Goal: Information Seeking & Learning: Understand process/instructions

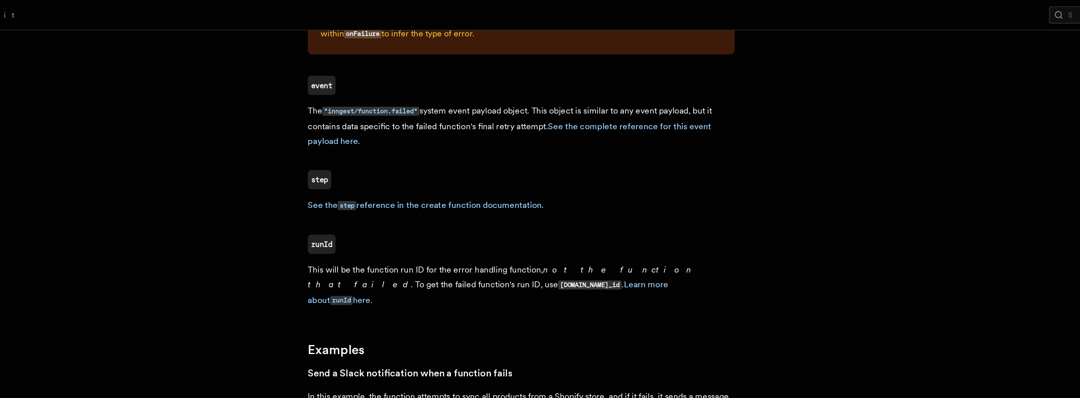
scroll to position [490, 0]
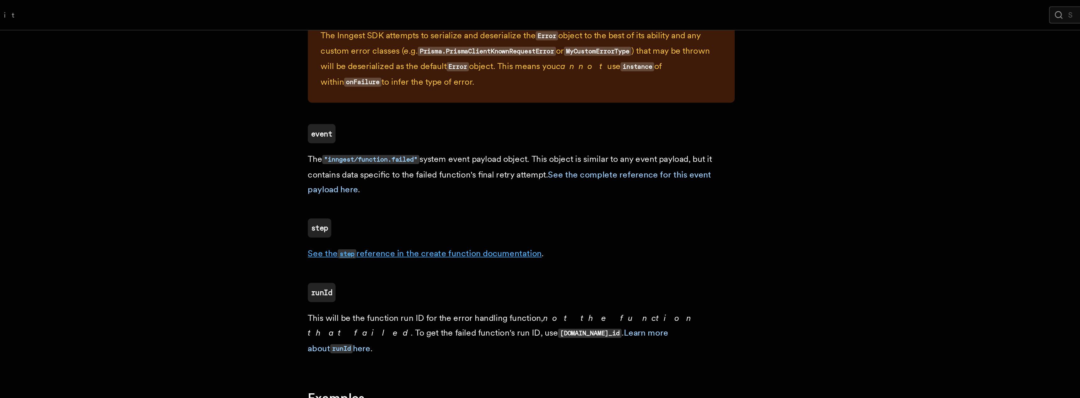
click at [414, 148] on link "See the step reference in the create function documentation" at bounding box center [422, 149] width 138 height 6
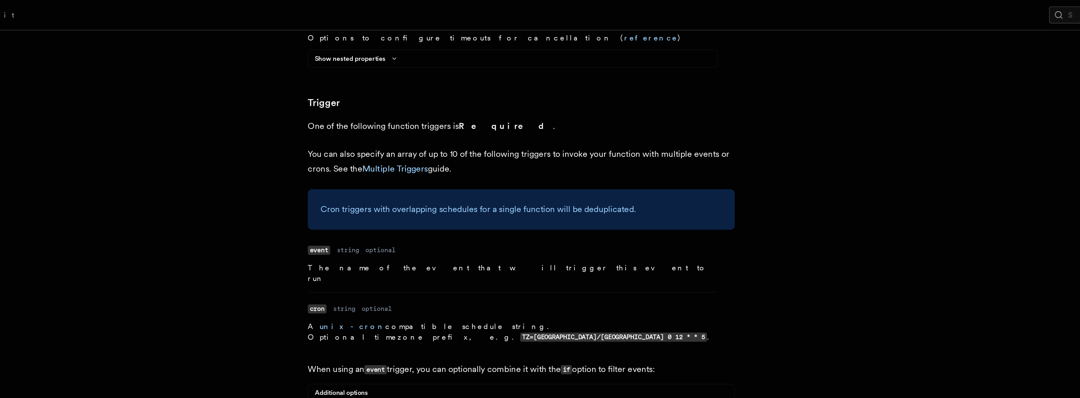
scroll to position [815, 0]
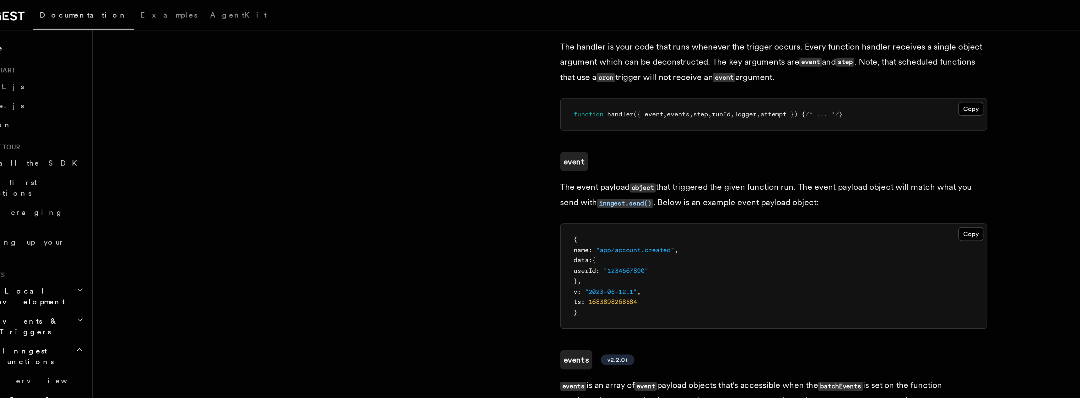
scroll to position [1152, 0]
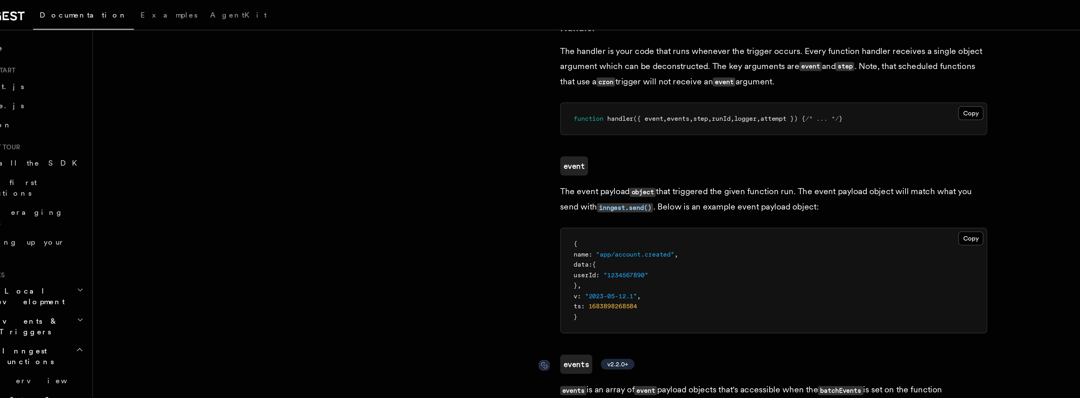
click at [363, 209] on code "events" at bounding box center [362, 214] width 19 height 11
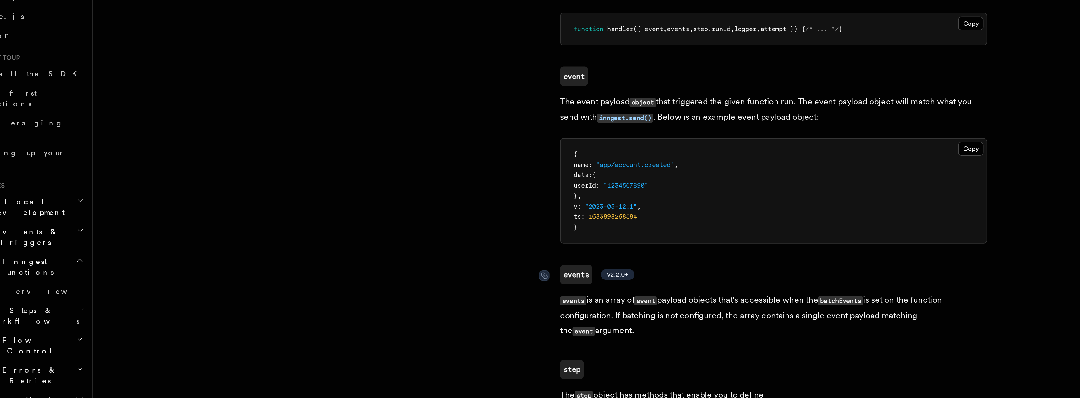
click at [389, 212] on span "v2.2.0+" at bounding box center [387, 214] width 12 height 5
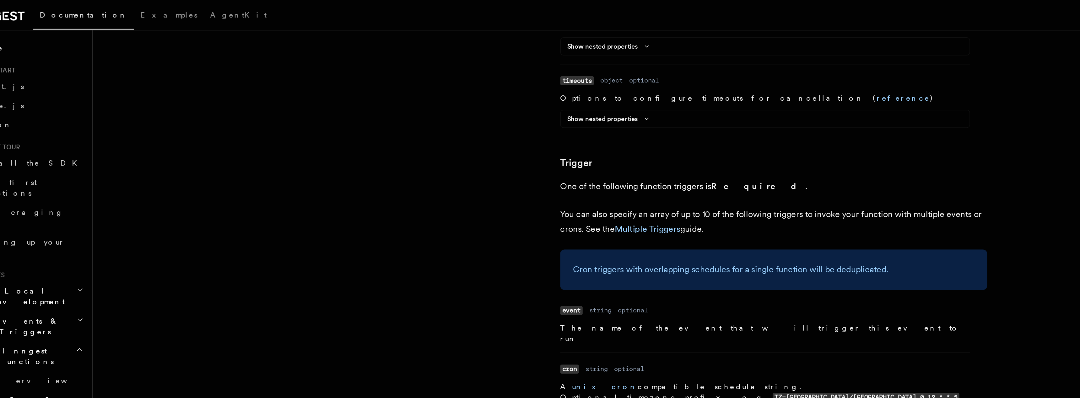
scroll to position [754, 0]
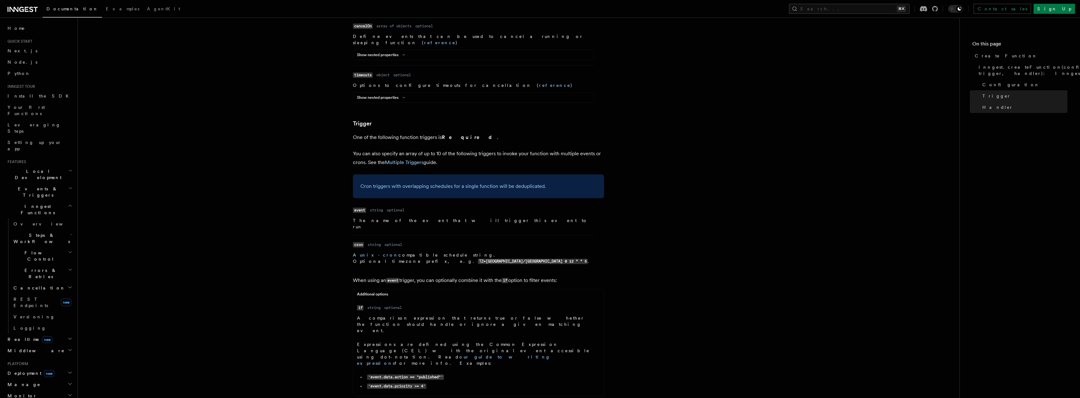
click at [495, 315] on dd "A comparison expression that returns true or false whether the function should …" at bounding box center [474, 353] width 234 height 77
